Goal: Task Accomplishment & Management: Manage account settings

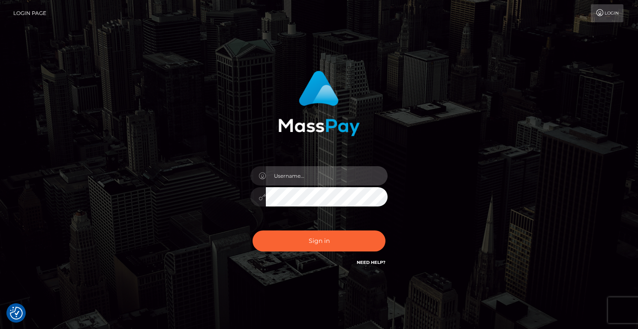
type input "Lou Jacobée"
click at [301, 243] on button "Sign in" at bounding box center [319, 241] width 133 height 21
checkbox input "true"
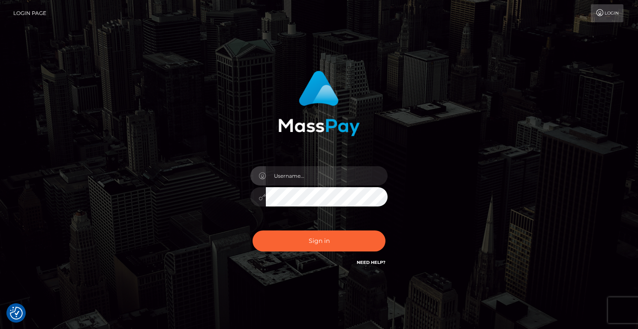
checkbox input "true"
type input "Lou Jacobée"
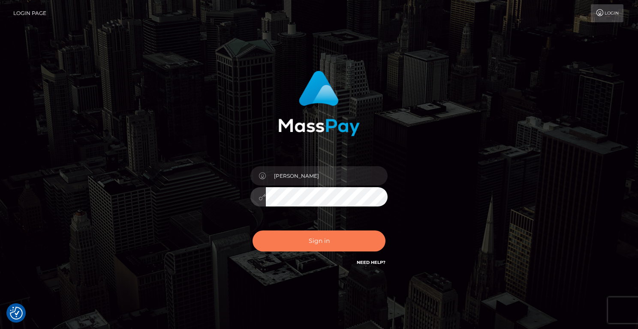
click at [308, 242] on button "Sign in" at bounding box center [319, 241] width 133 height 21
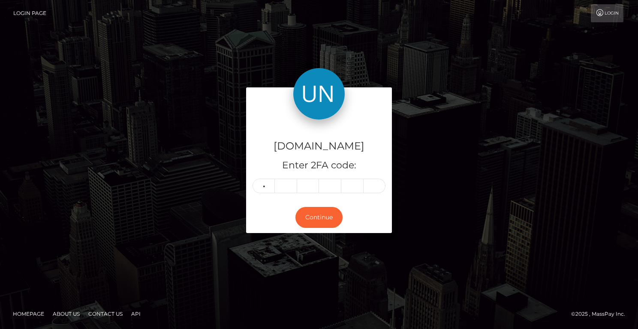
type input "8"
type input "1"
type input "8"
type input "6"
type input "7"
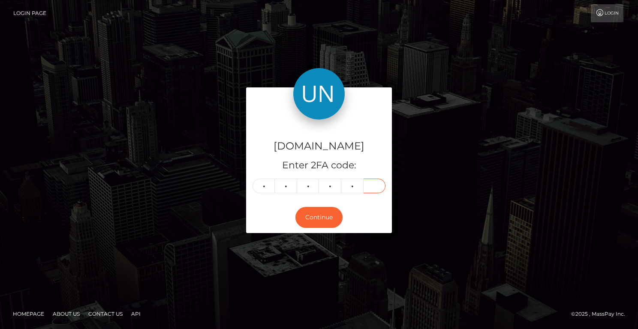
type input "3"
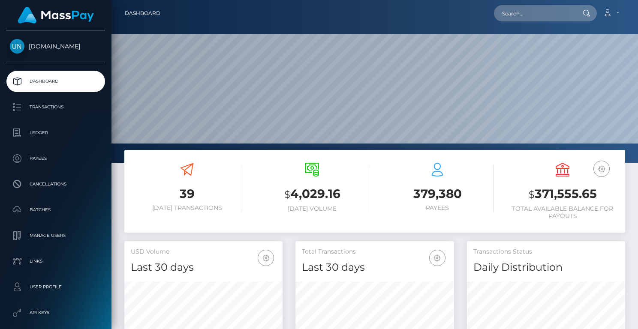
scroll to position [151, 159]
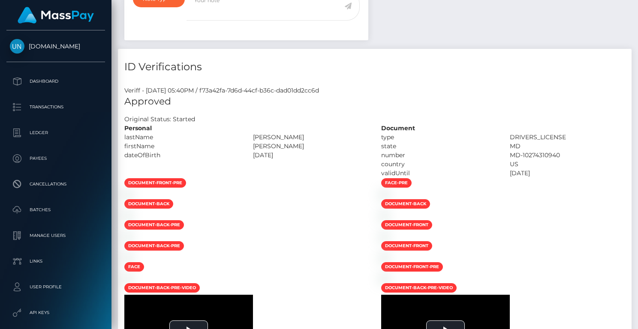
scroll to position [448, 0]
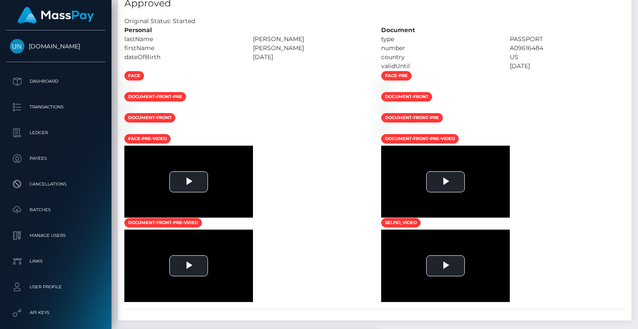
scroll to position [103, 159]
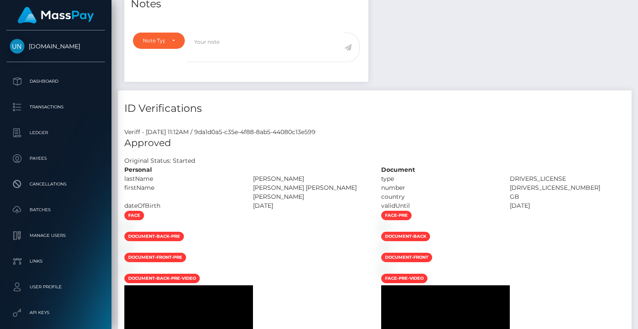
scroll to position [451, 0]
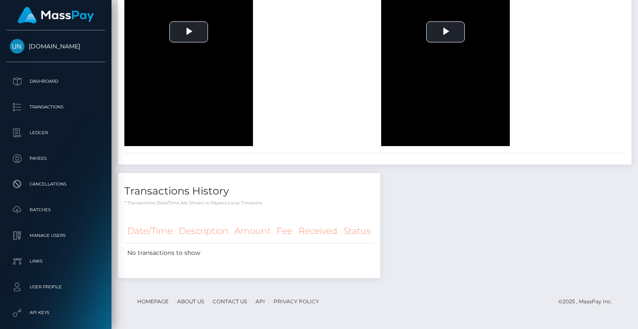
scroll to position [711, 0]
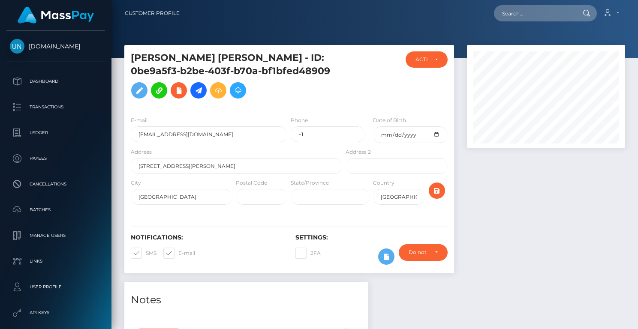
scroll to position [103, 159]
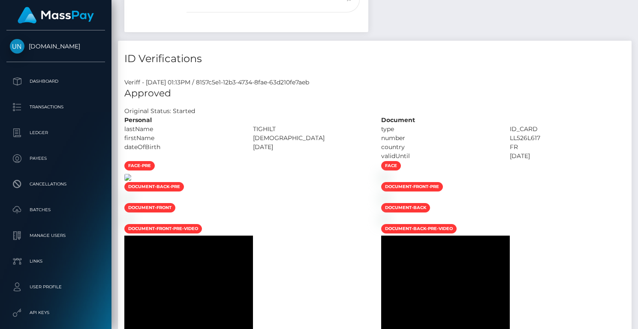
scroll to position [271, 0]
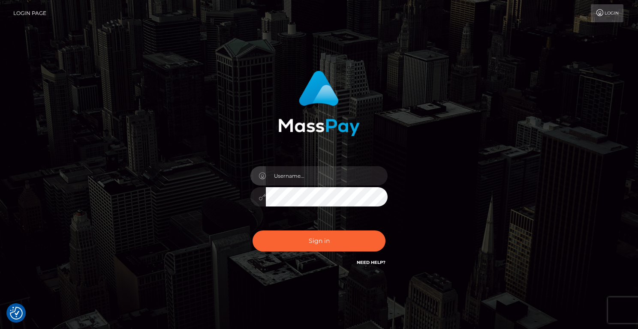
checkbox input "true"
